Goal: Transaction & Acquisition: Obtain resource

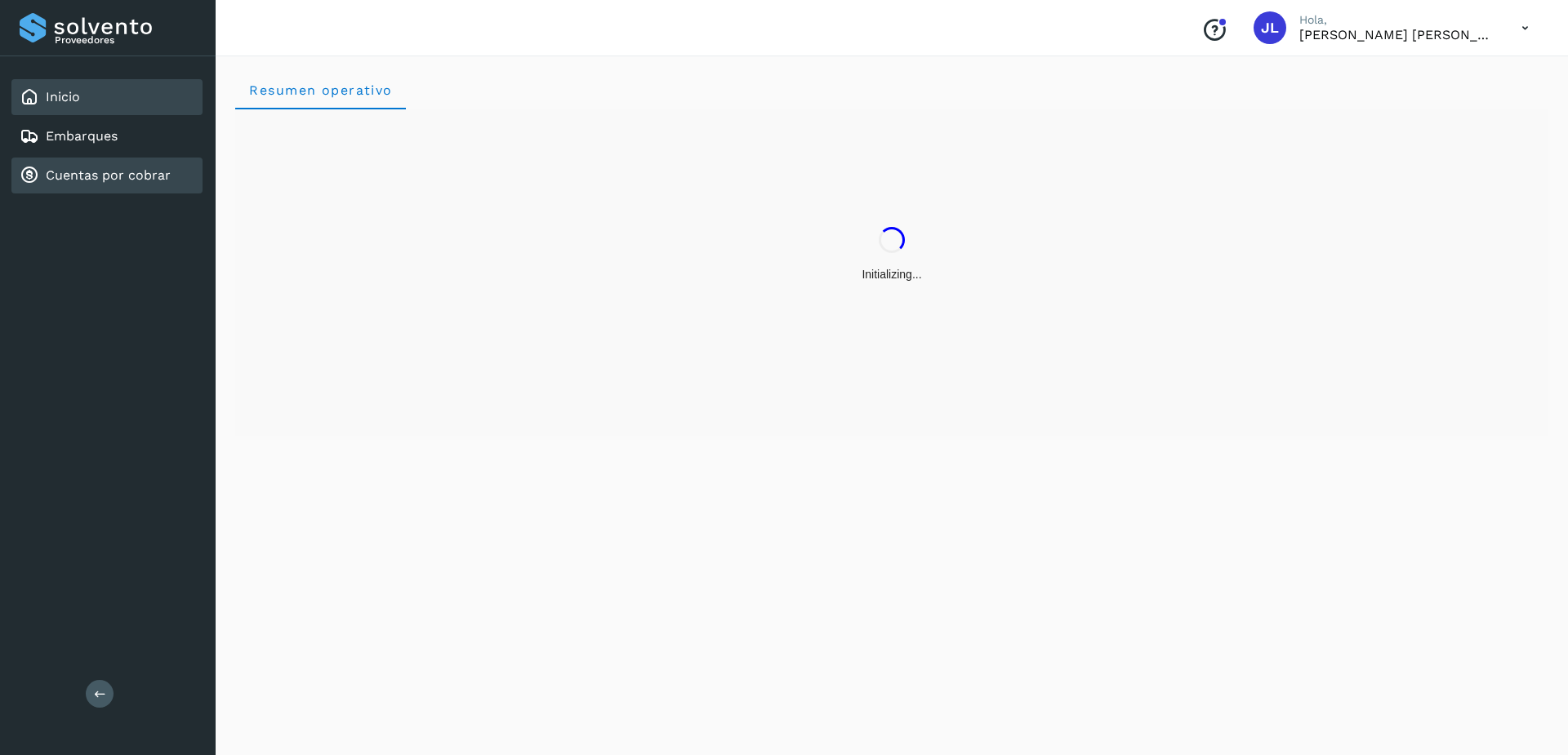
click at [136, 188] on div "Cuentas por cobrar" at bounding box center [106, 175] width 191 height 36
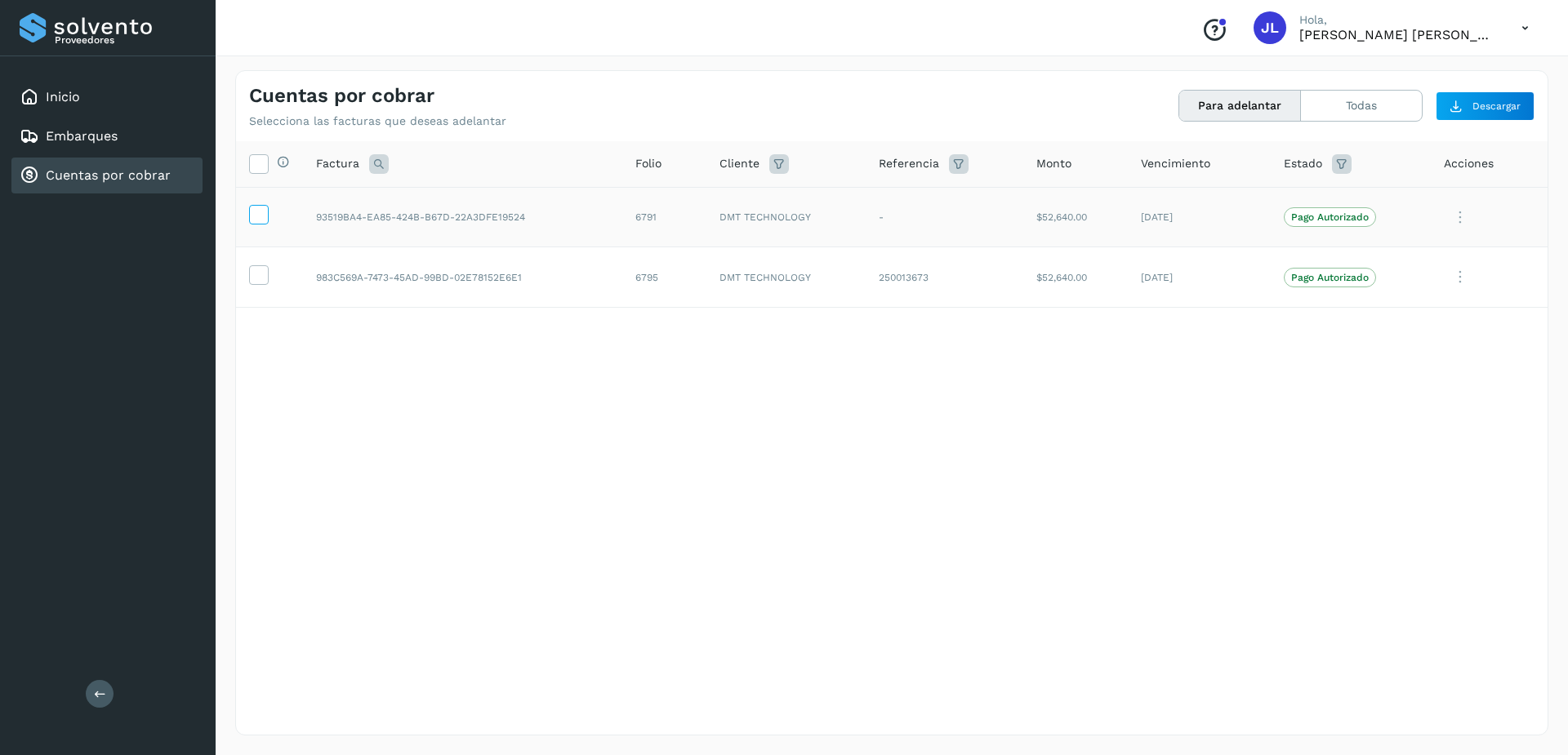
click at [255, 214] on icon at bounding box center [259, 213] width 17 height 17
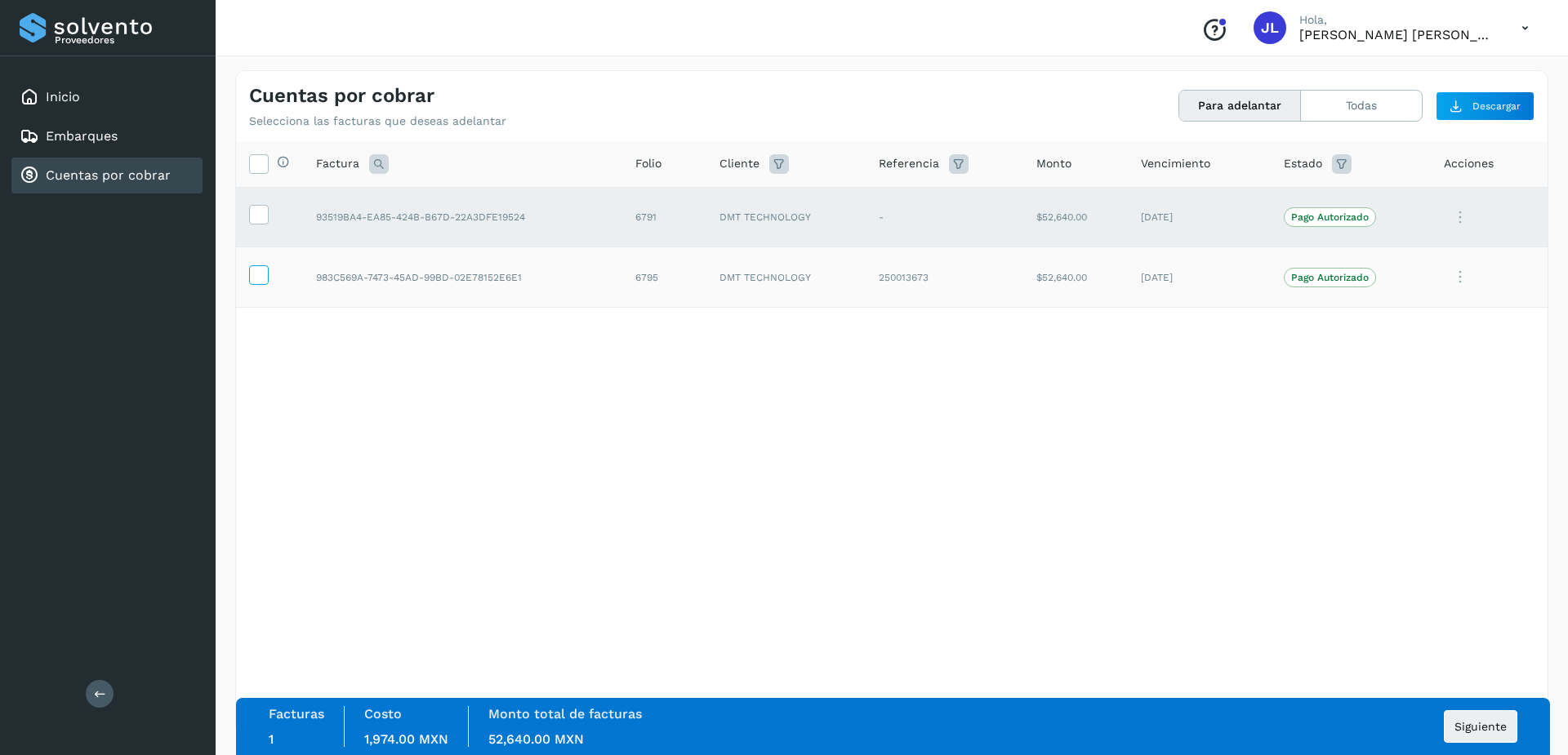
click at [252, 280] on icon at bounding box center [259, 274] width 17 height 17
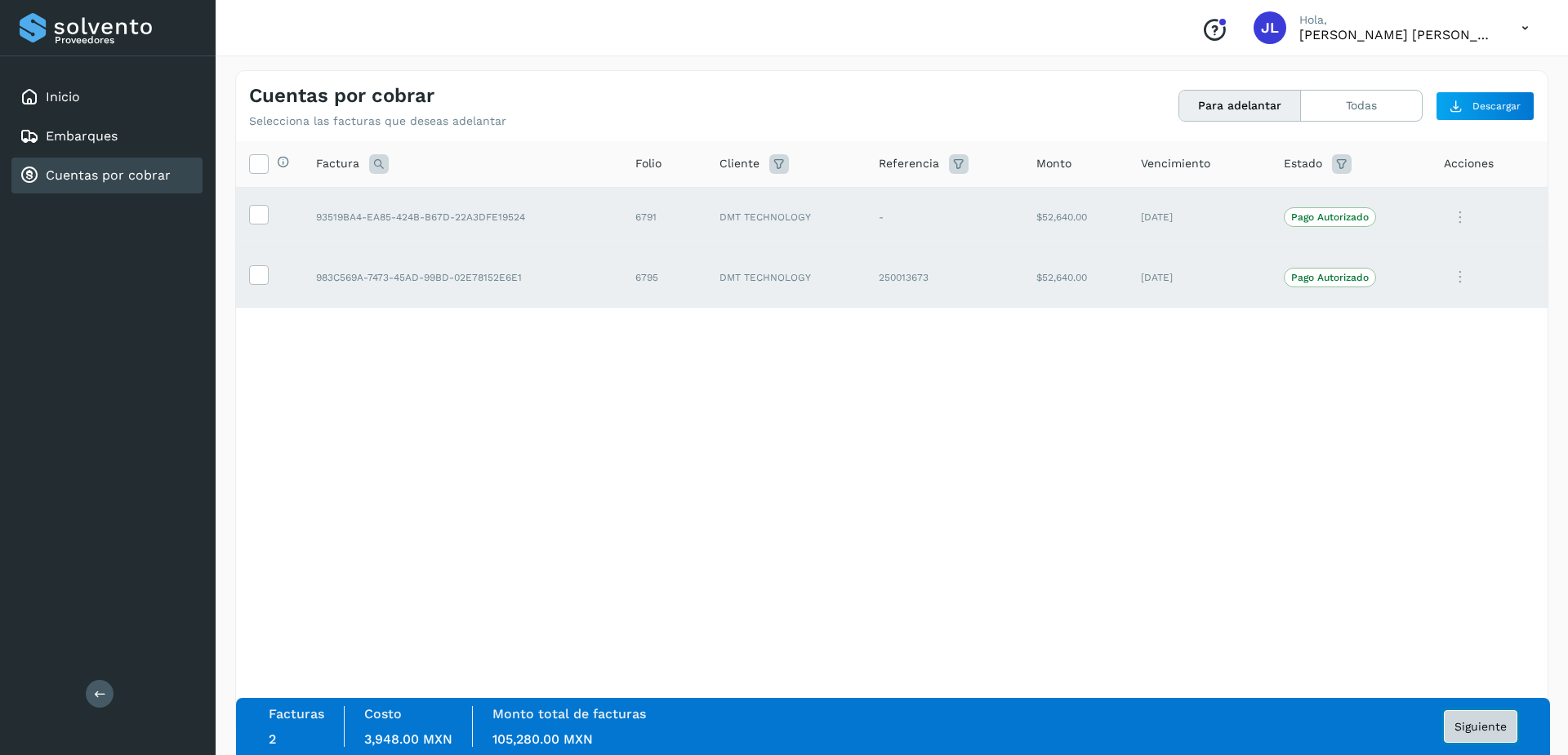
click at [1465, 734] on button "Siguiente" at bounding box center [1481, 727] width 73 height 33
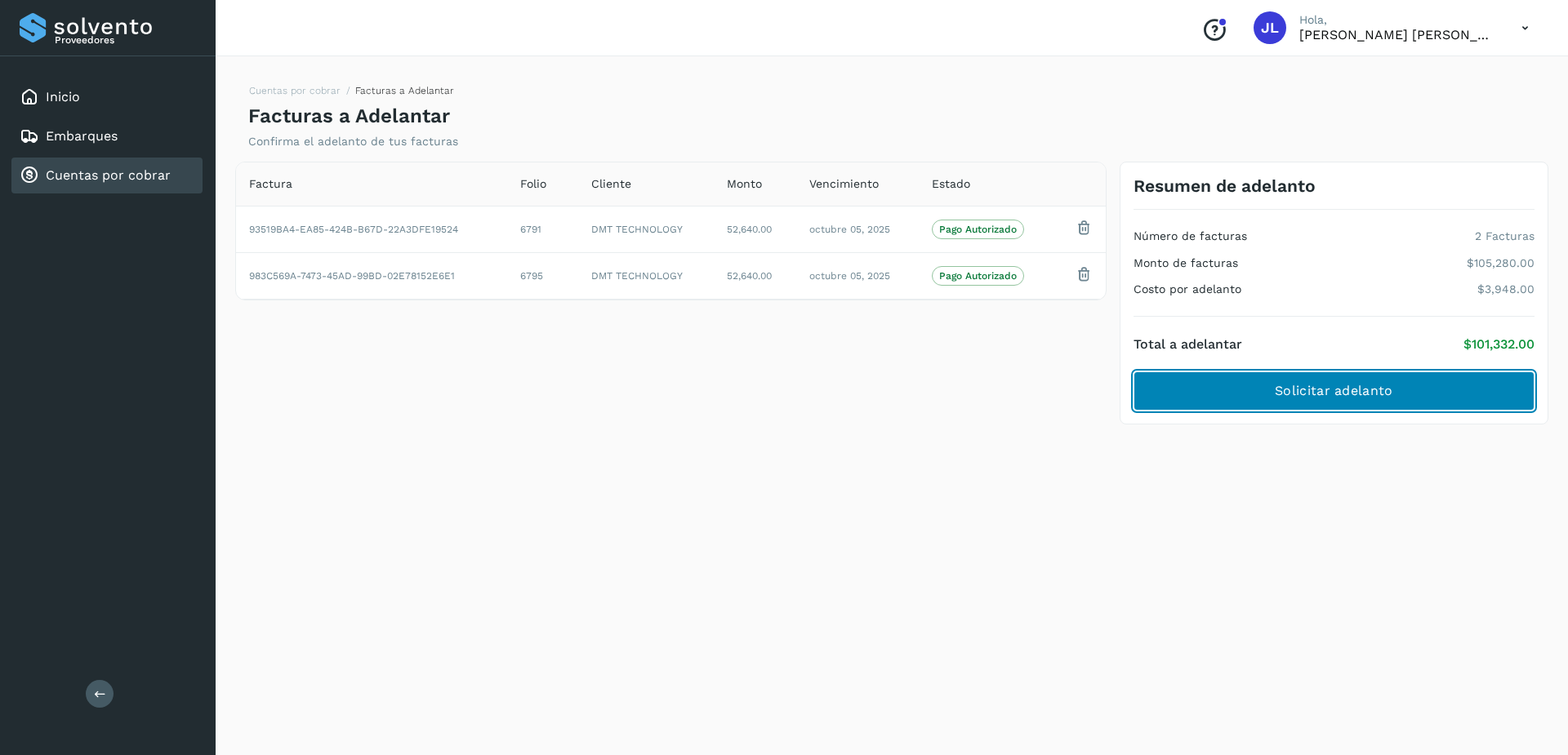
click at [1300, 388] on span "Solicitar adelanto" at bounding box center [1334, 391] width 118 height 18
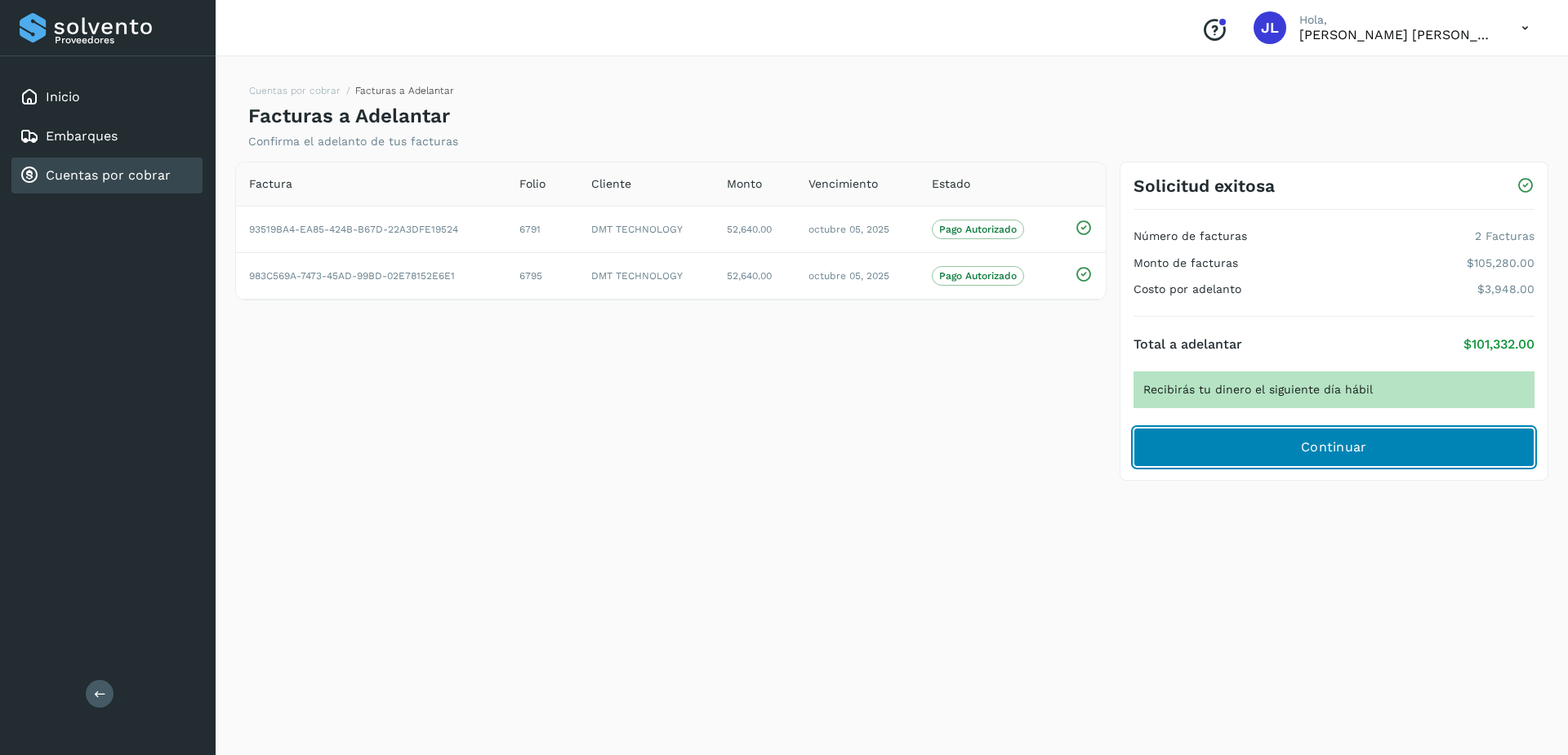
click at [1362, 447] on span "Continuar" at bounding box center [1335, 448] width 66 height 18
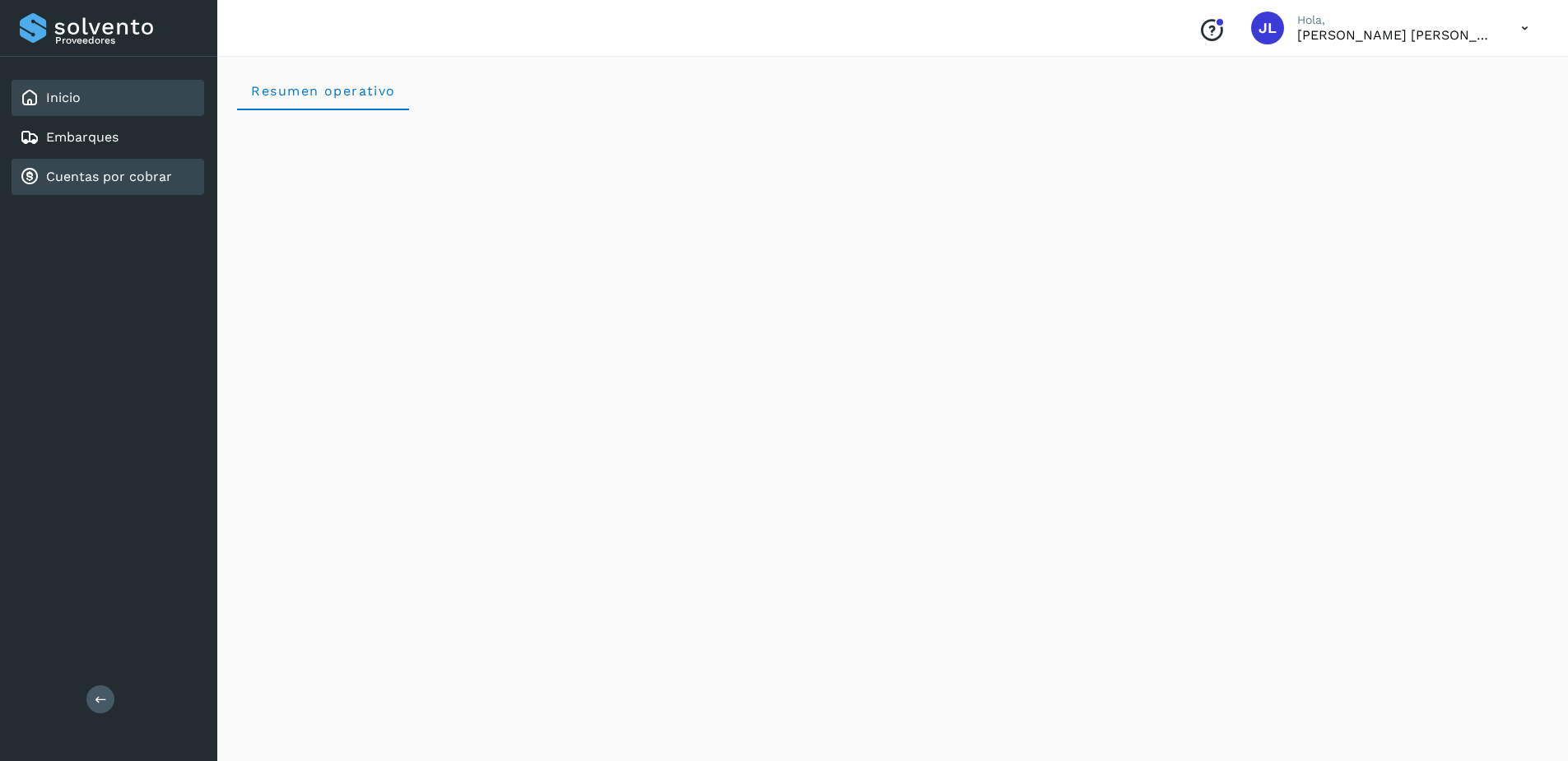
click at [107, 184] on link "Cuentas por cobrar" at bounding box center [109, 176] width 126 height 16
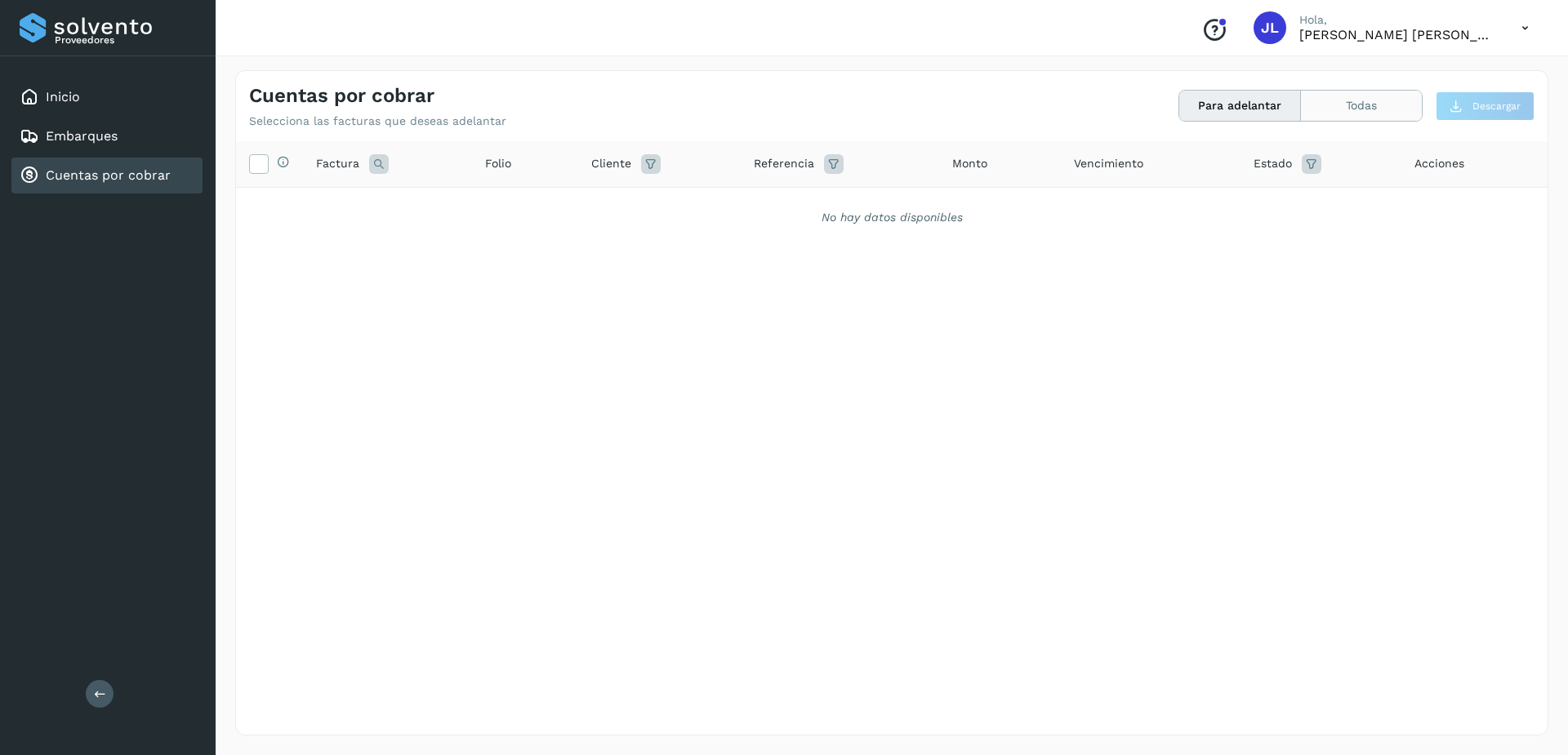
click at [1319, 109] on button "Todas" at bounding box center [1362, 105] width 121 height 30
